Goal: Navigation & Orientation: Find specific page/section

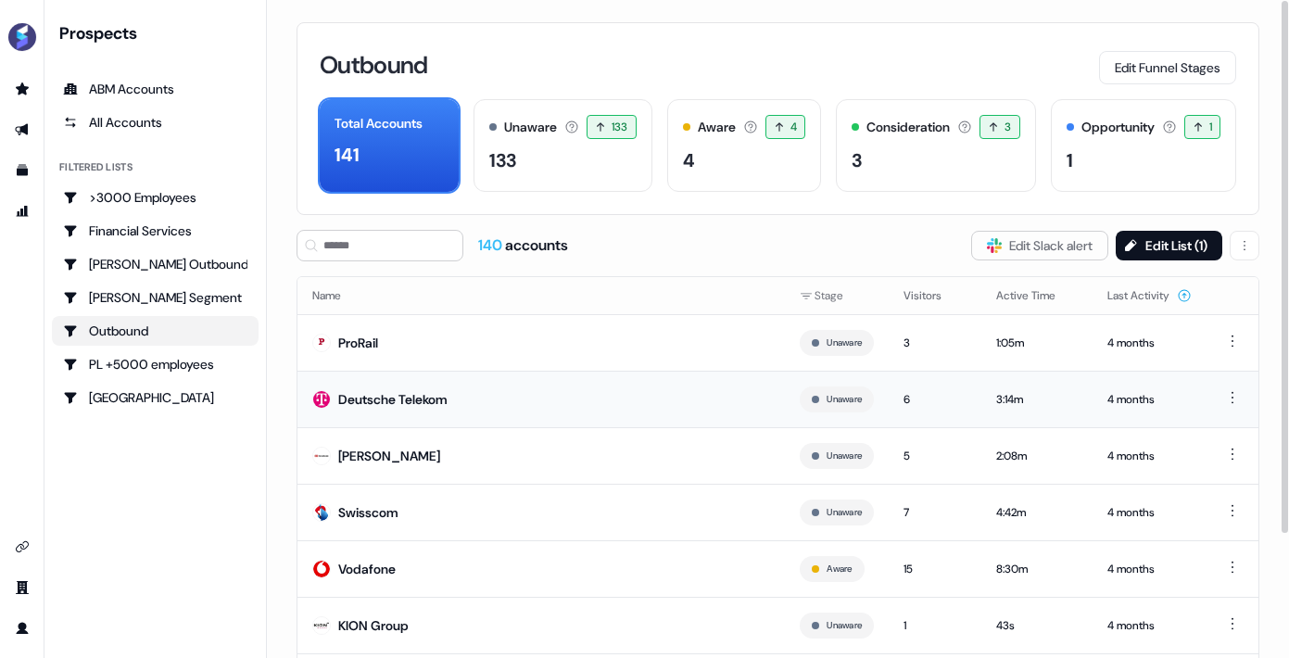
click at [904, 400] on div "6" at bounding box center [935, 399] width 63 height 19
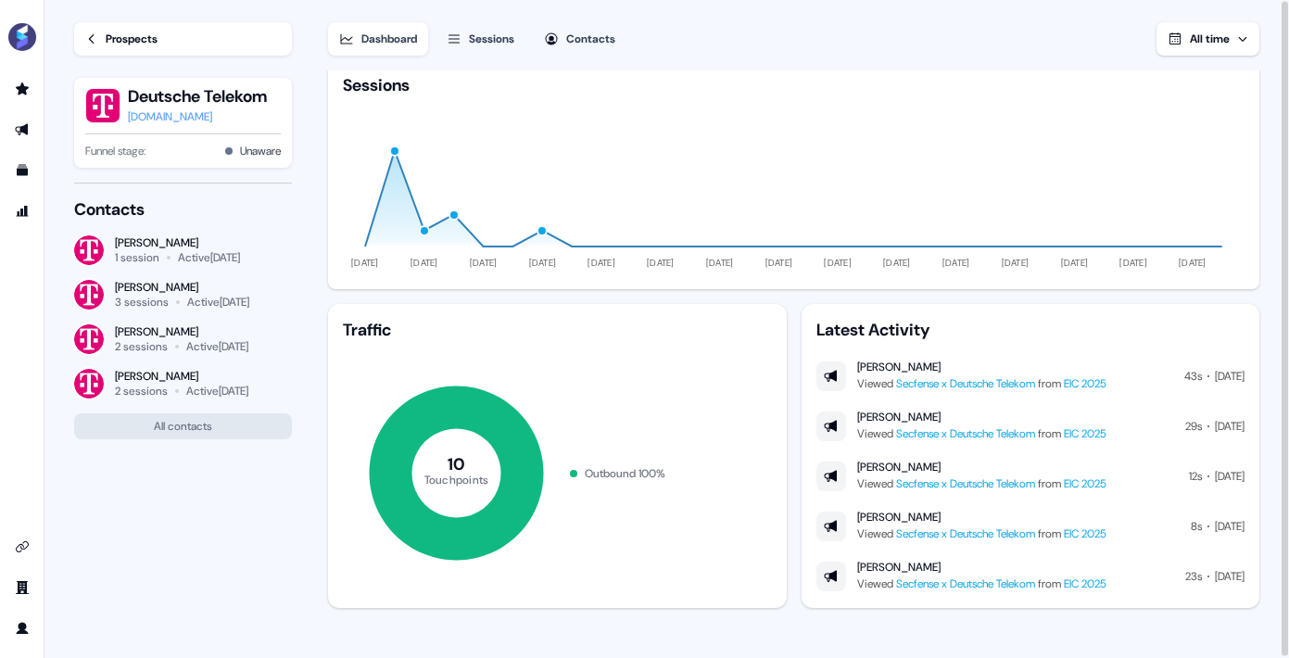
scroll to position [2, 0]
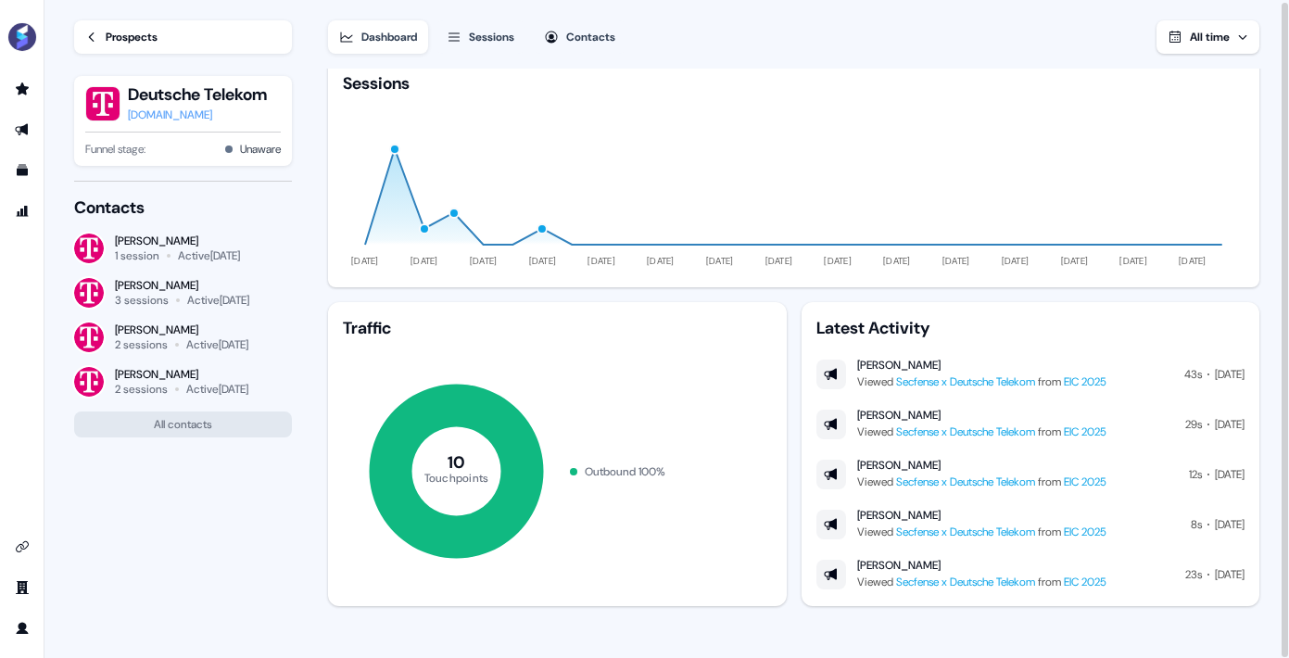
click at [1107, 431] on link "EIC 2025" at bounding box center [1085, 432] width 43 height 15
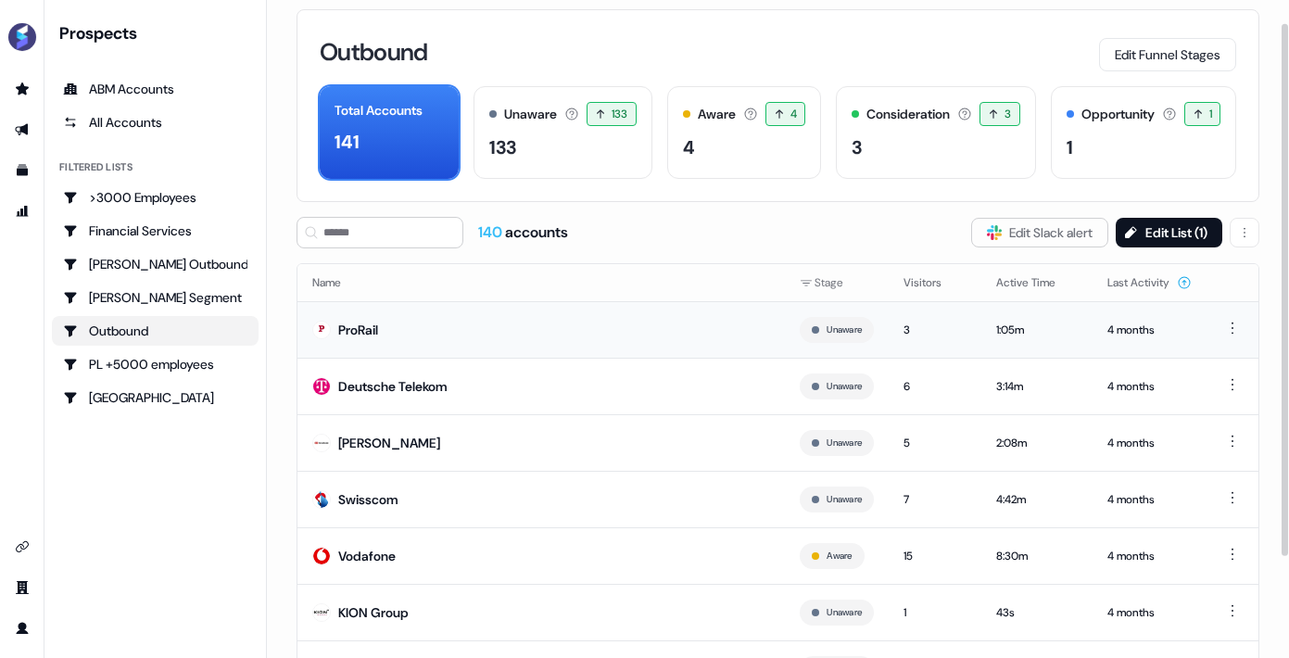
scroll to position [30, 0]
